Goal: Navigation & Orientation: Go to known website

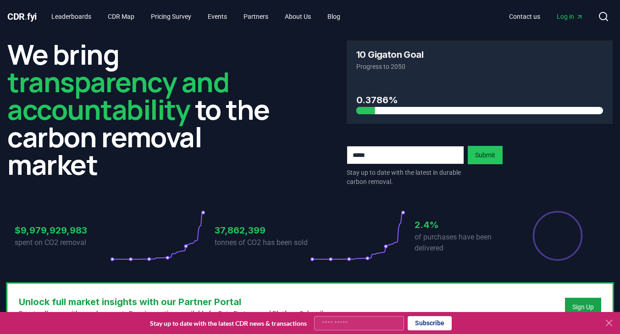
click at [571, 14] on span "Log in" at bounding box center [570, 16] width 27 height 9
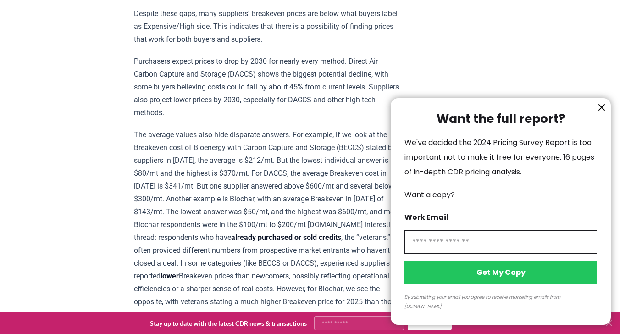
scroll to position [878, 0]
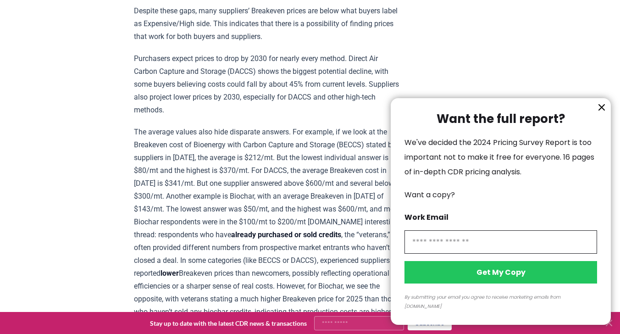
click at [603, 110] on icon "information" at bounding box center [602, 108] width 6 height 6
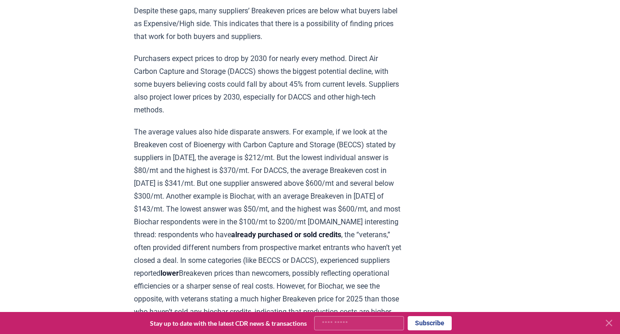
click at [319, 96] on p "Purchasers expect prices to drop by 2030 for nearly every method. Direct Air Ca…" at bounding box center [268, 84] width 268 height 64
